Goal: Go to known website: Go to known website

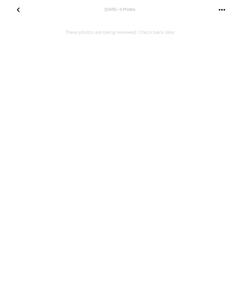
scroll to position [0, 0]
click at [19, 9] on icon "go back" at bounding box center [18, 9] width 3 height 5
click at [18, 14] on icon "go back" at bounding box center [19, 10] width 10 height 10
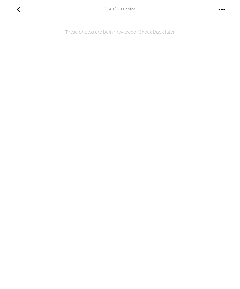
click at [19, 15] on button "go back" at bounding box center [18, 9] width 19 height 19
click at [20, 13] on icon "go back" at bounding box center [19, 10] width 10 height 10
